Goal: Find specific page/section: Find specific page/section

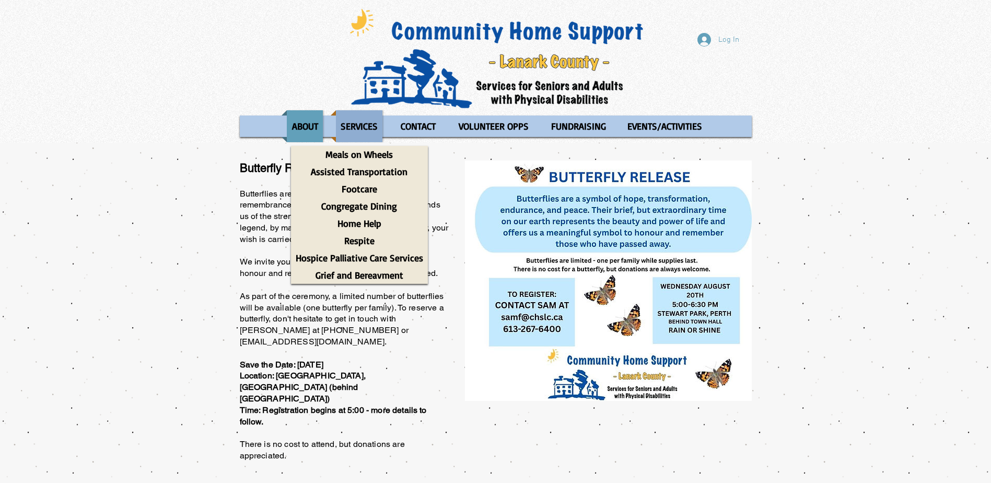
click at [356, 131] on p "SERVICES" at bounding box center [359, 126] width 47 height 32
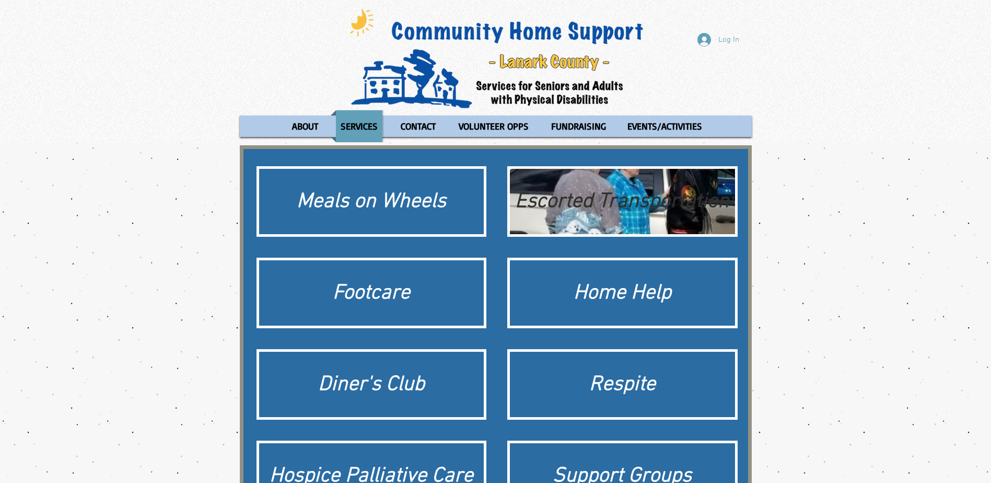
click at [548, 216] on div "Escorted Transportation" at bounding box center [622, 201] width 225 height 65
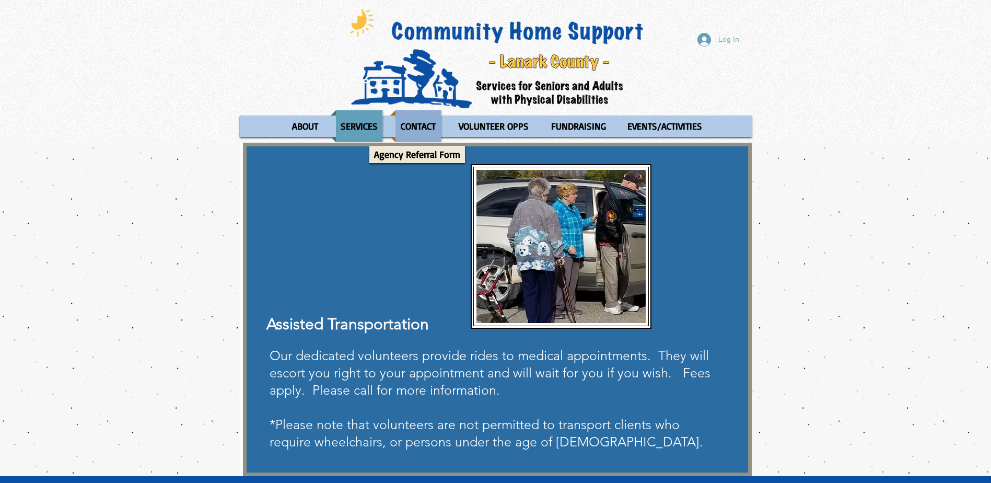
click at [415, 126] on p "CONTACT" at bounding box center [418, 126] width 44 height 32
